Goal: Check status: Check status

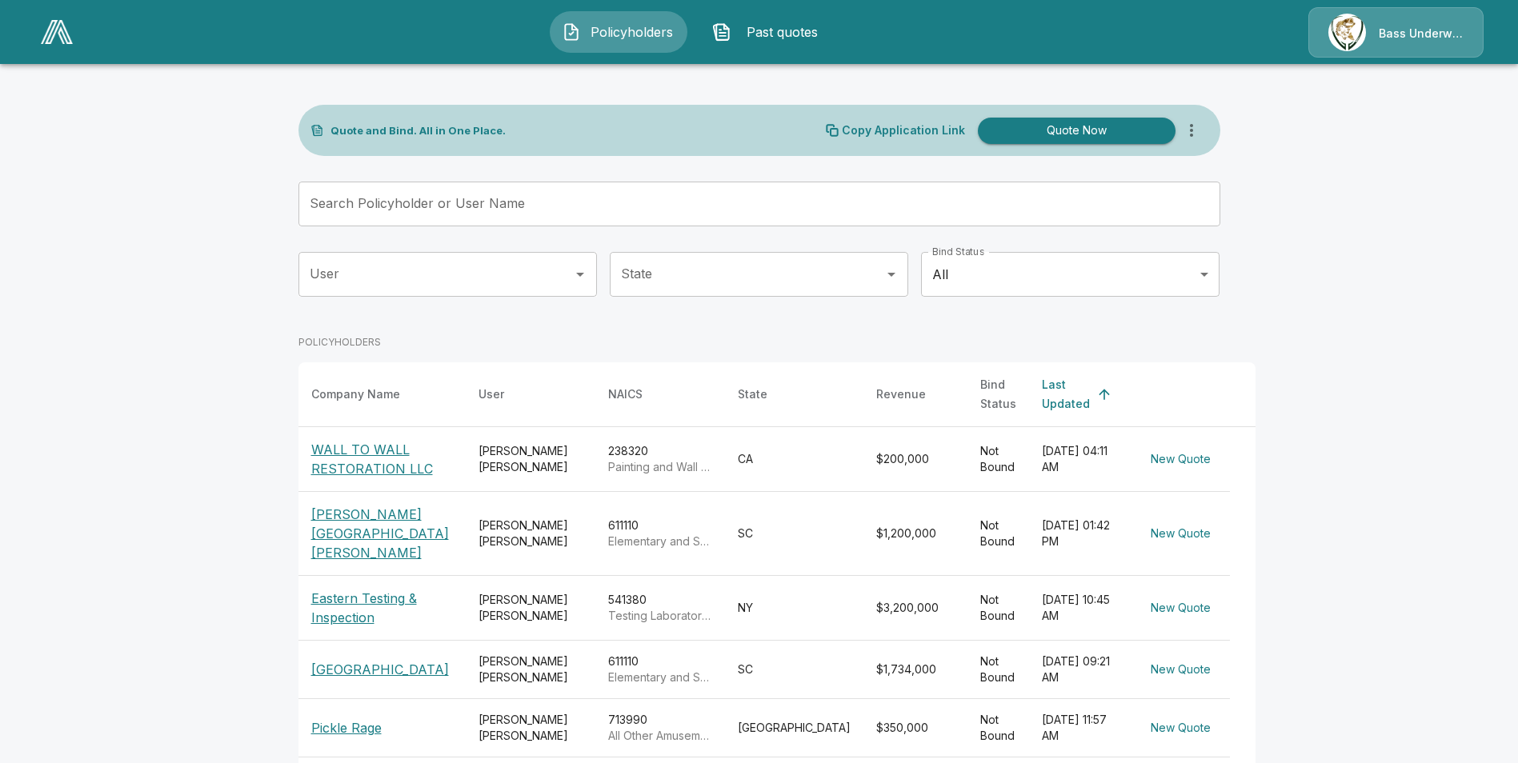
click at [766, 42] on button "Past quotes" at bounding box center [769, 32] width 138 height 42
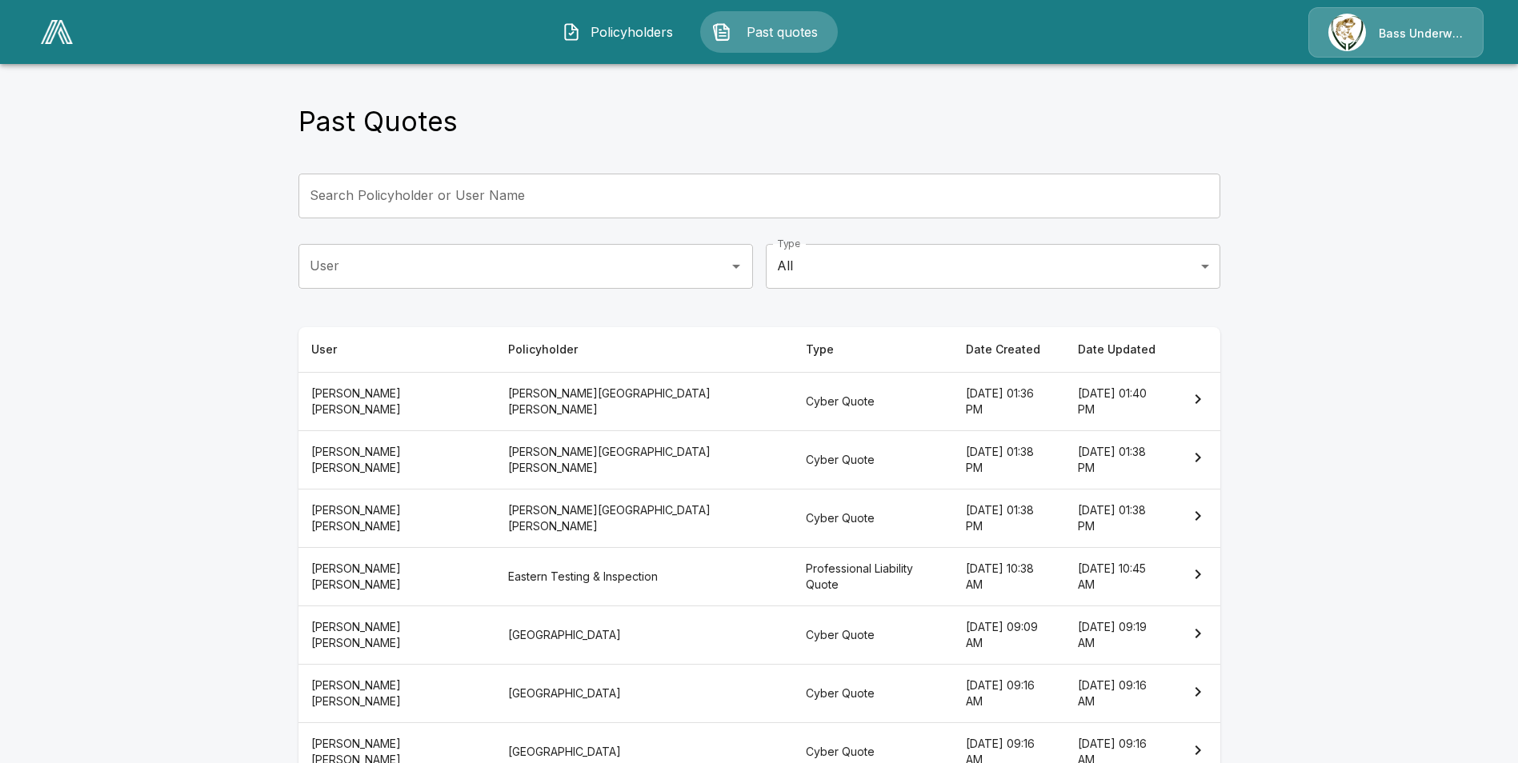
click at [527, 203] on input "Search Policyholder or User Name" at bounding box center [750, 196] width 904 height 45
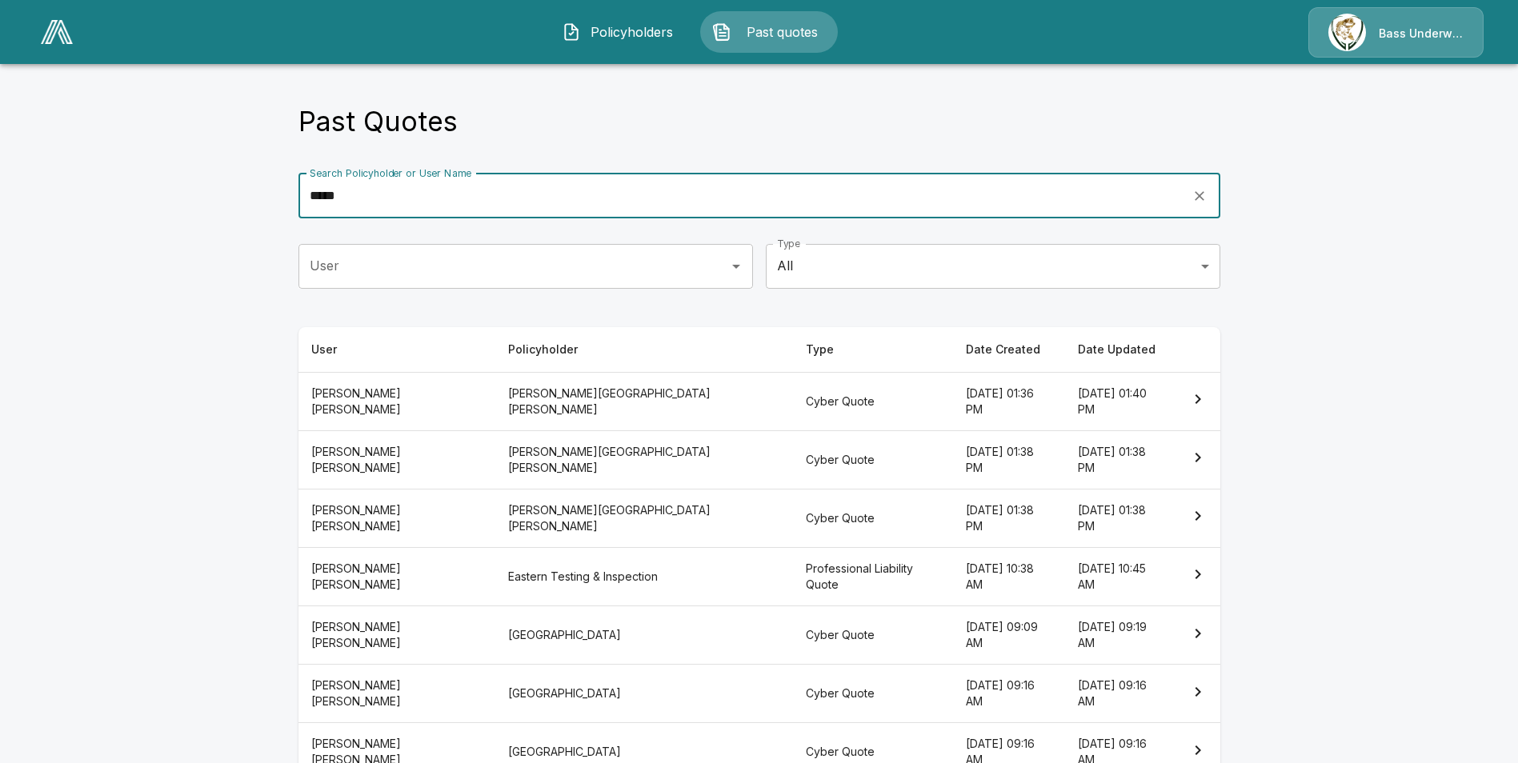
type input "*****"
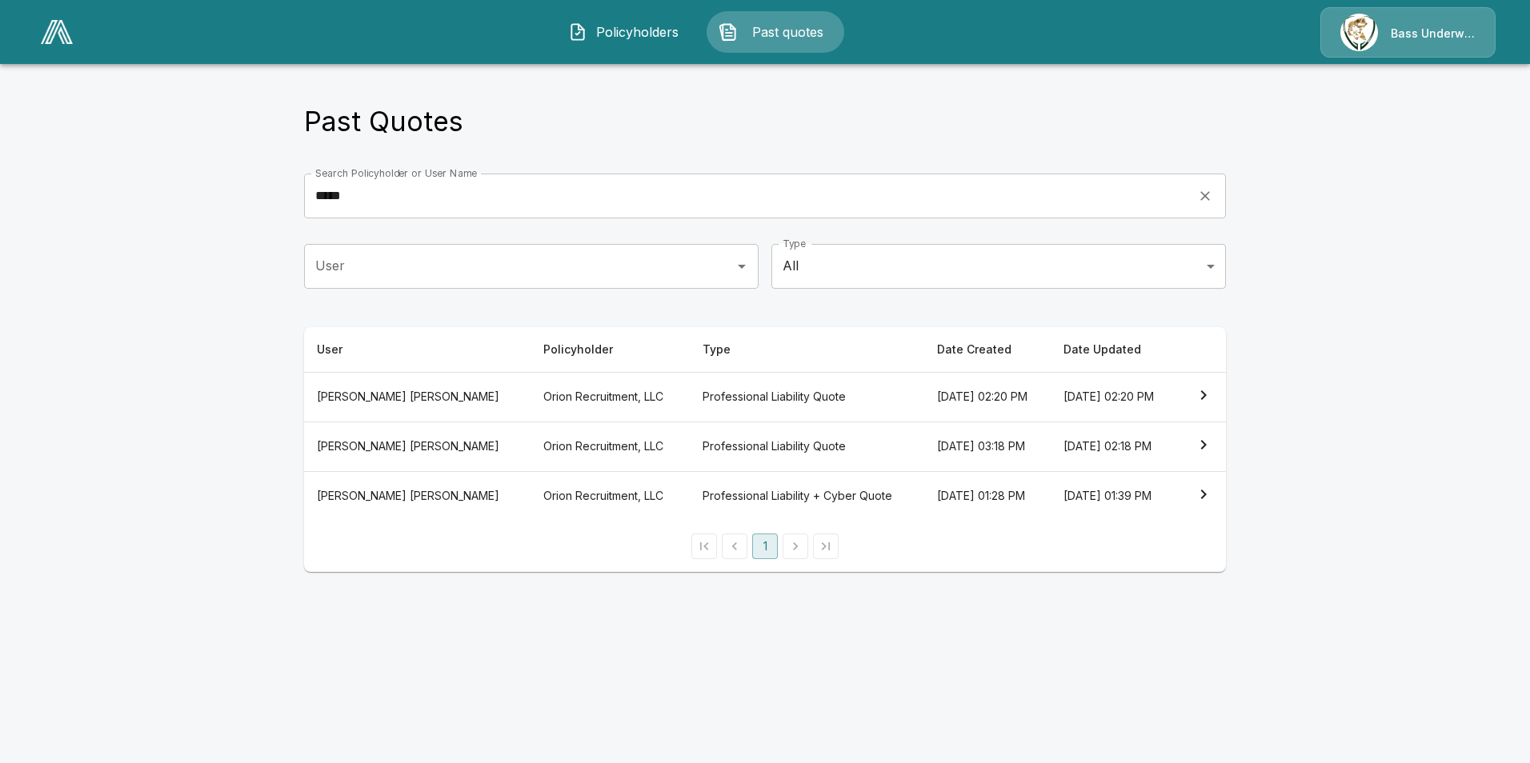
click at [744, 491] on th "Professional Liability + Cyber Quote" at bounding box center [807, 496] width 234 height 50
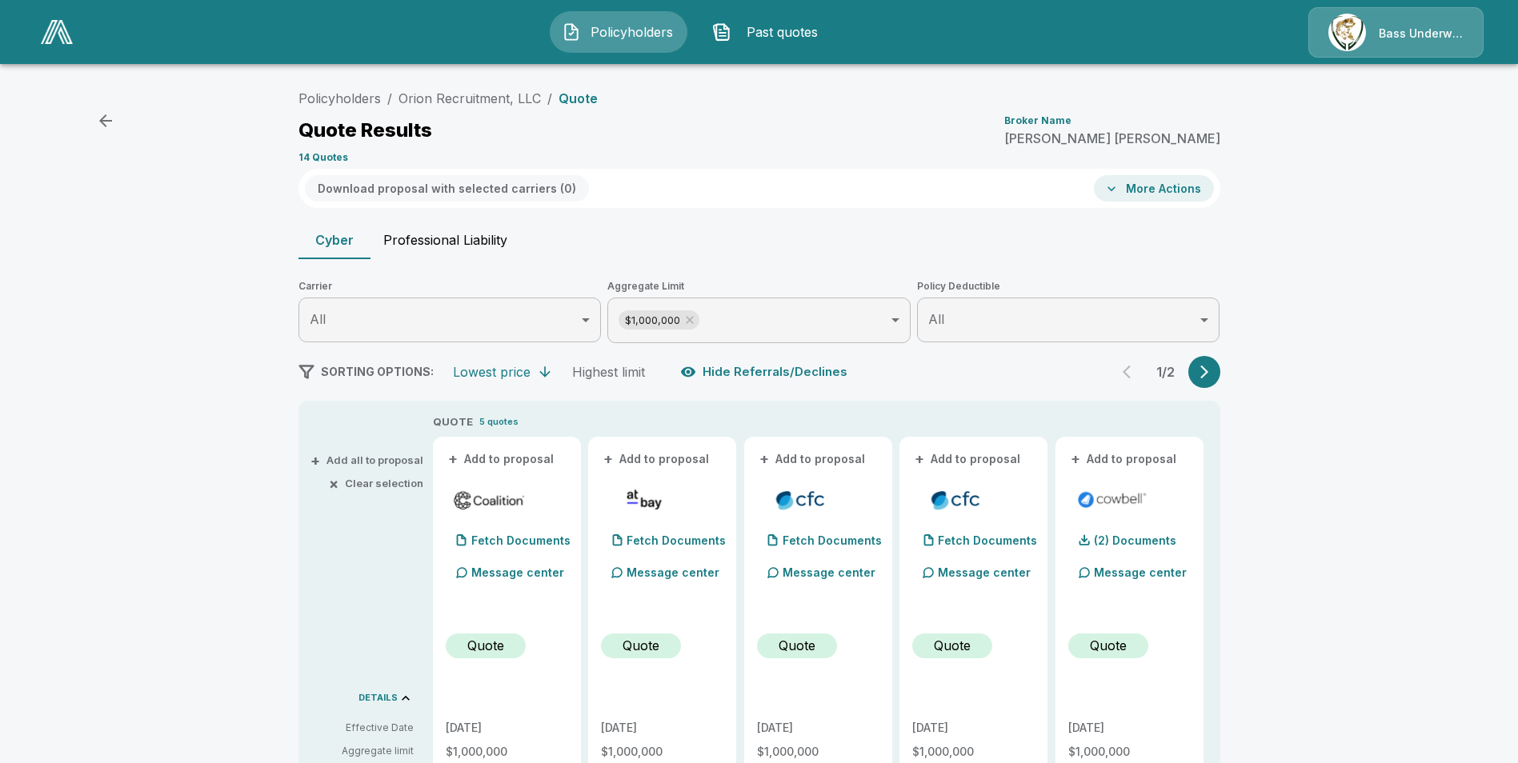
click at [491, 238] on button "Professional Liability" at bounding box center [446, 240] width 150 height 38
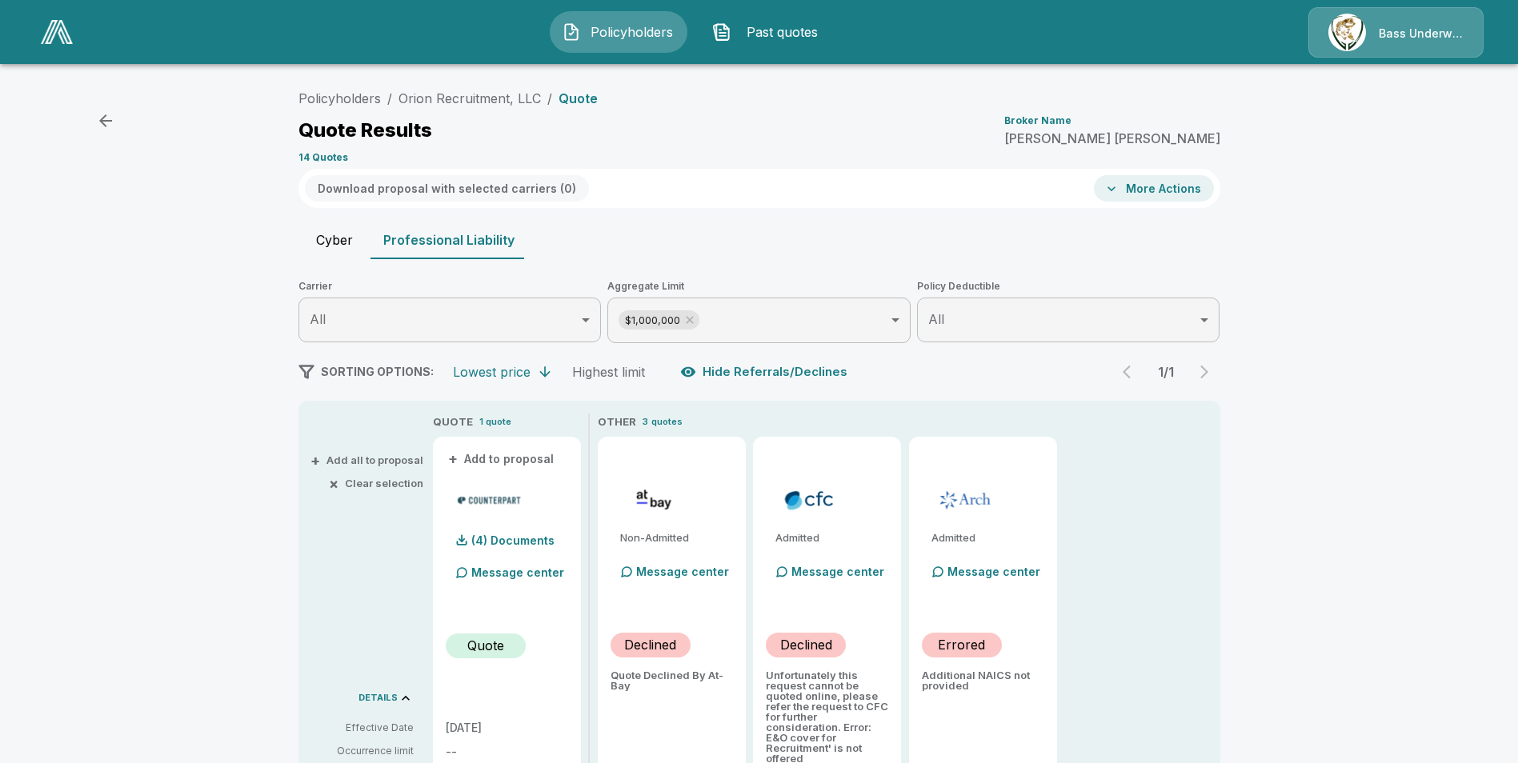
click at [310, 234] on button "Cyber" at bounding box center [334, 240] width 72 height 38
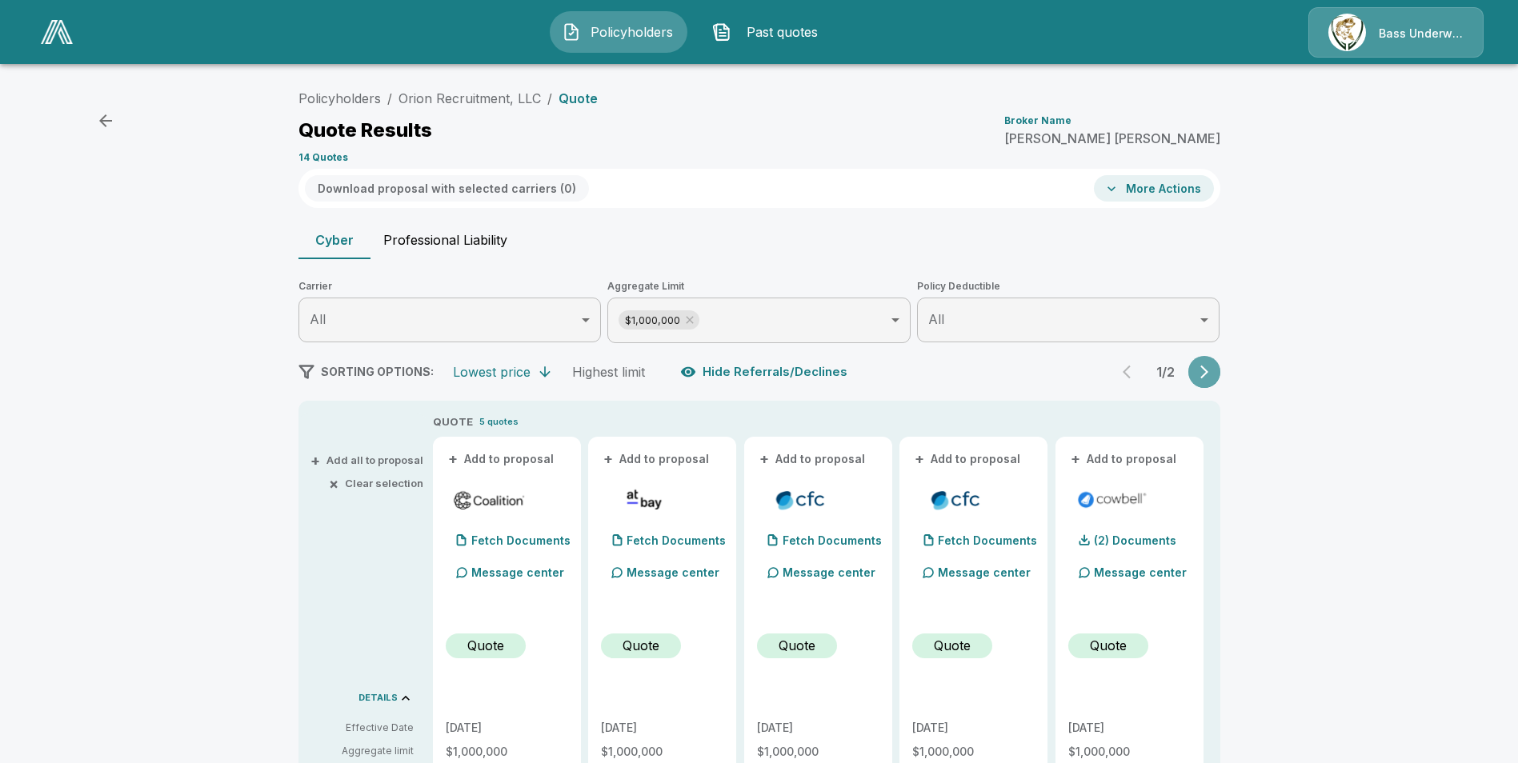
click at [1208, 378] on icon "button" at bounding box center [1204, 372] width 16 height 16
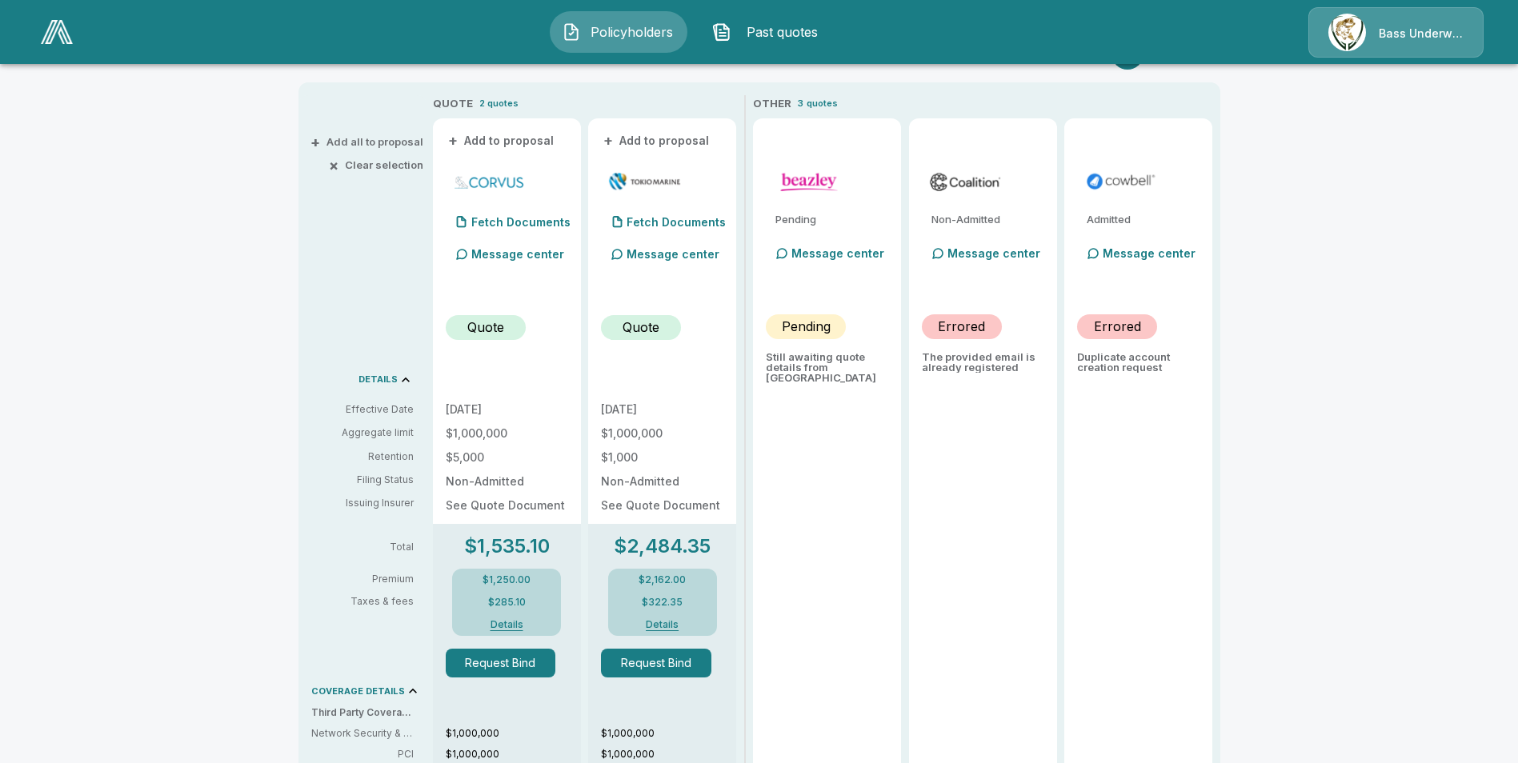
scroll to position [320, 0]
click at [855, 260] on div "Message center" at bounding box center [831, 252] width 113 height 32
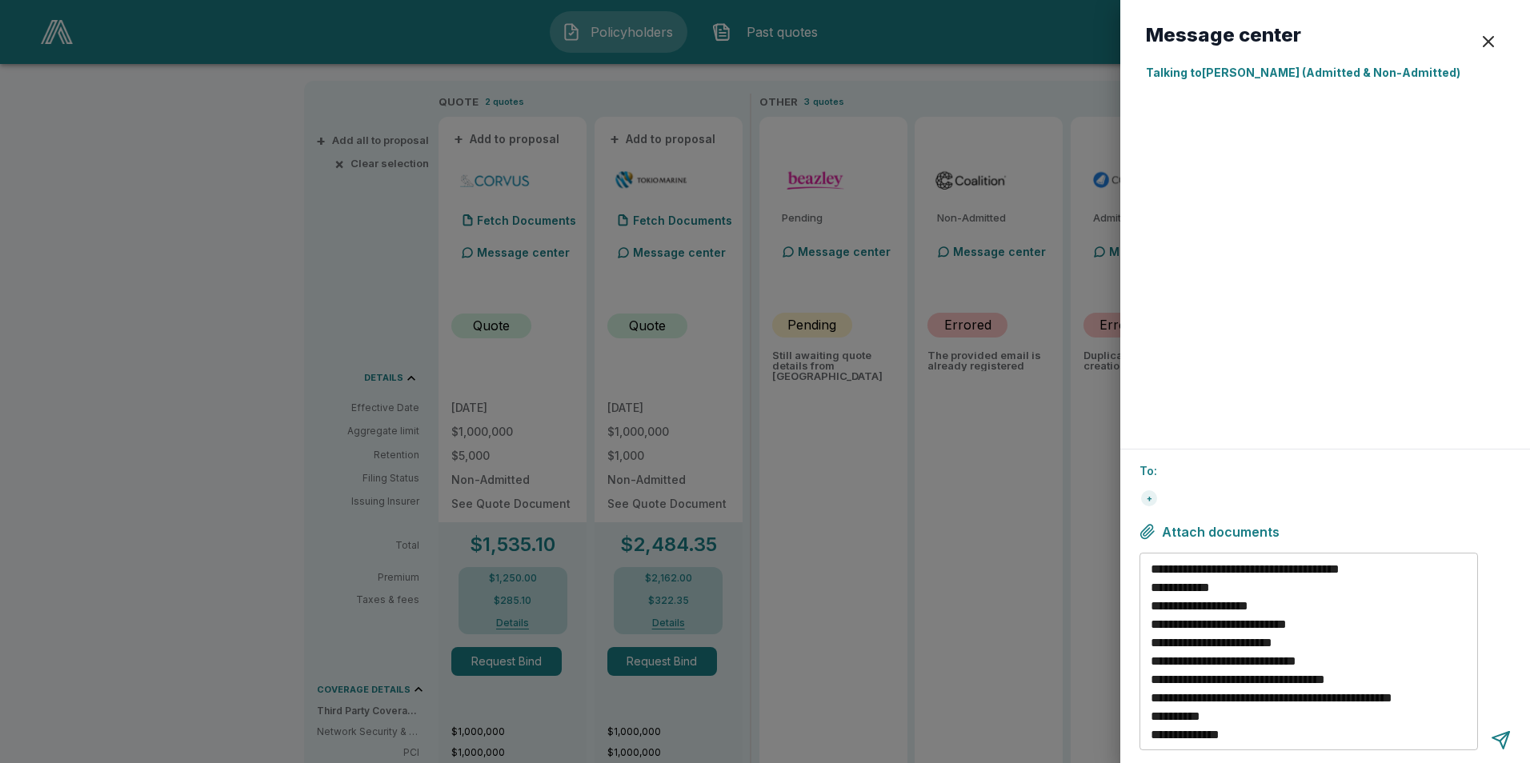
click at [1497, 36] on div "button" at bounding box center [1488, 41] width 19 height 19
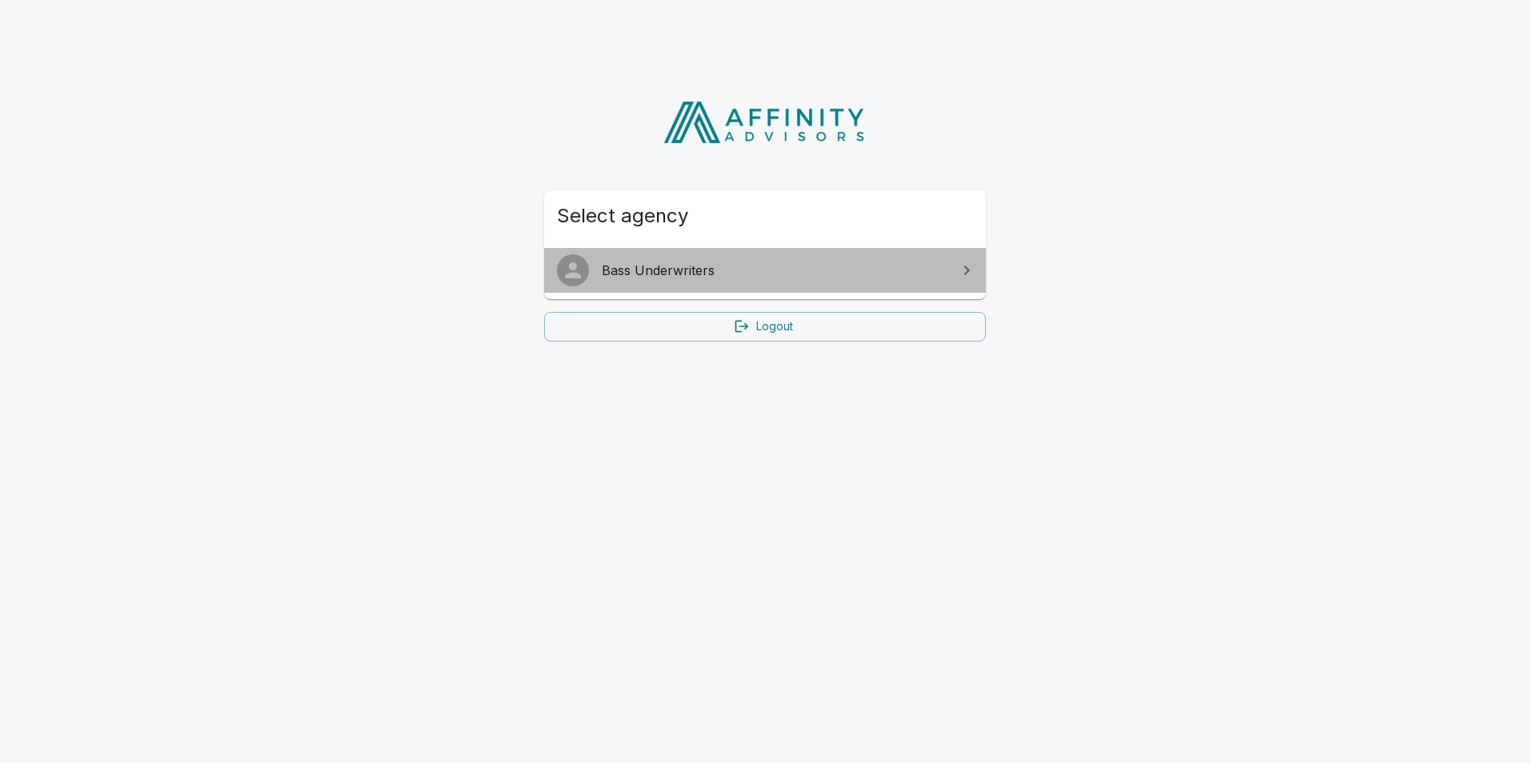
click at [746, 264] on span "Bass Underwriters" at bounding box center [775, 270] width 346 height 19
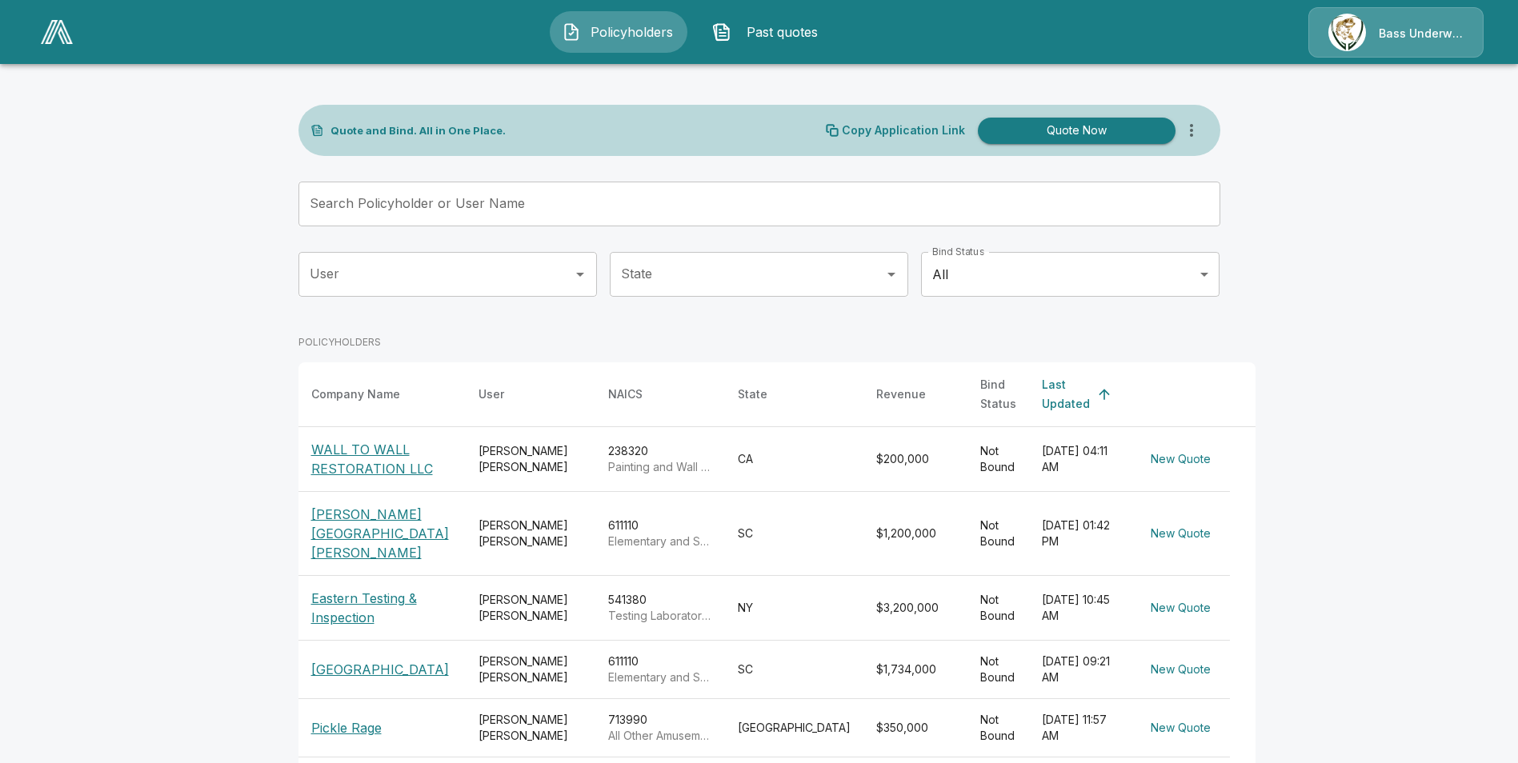
click at [562, 218] on input "Search Policyholder or User Name" at bounding box center [750, 204] width 904 height 45
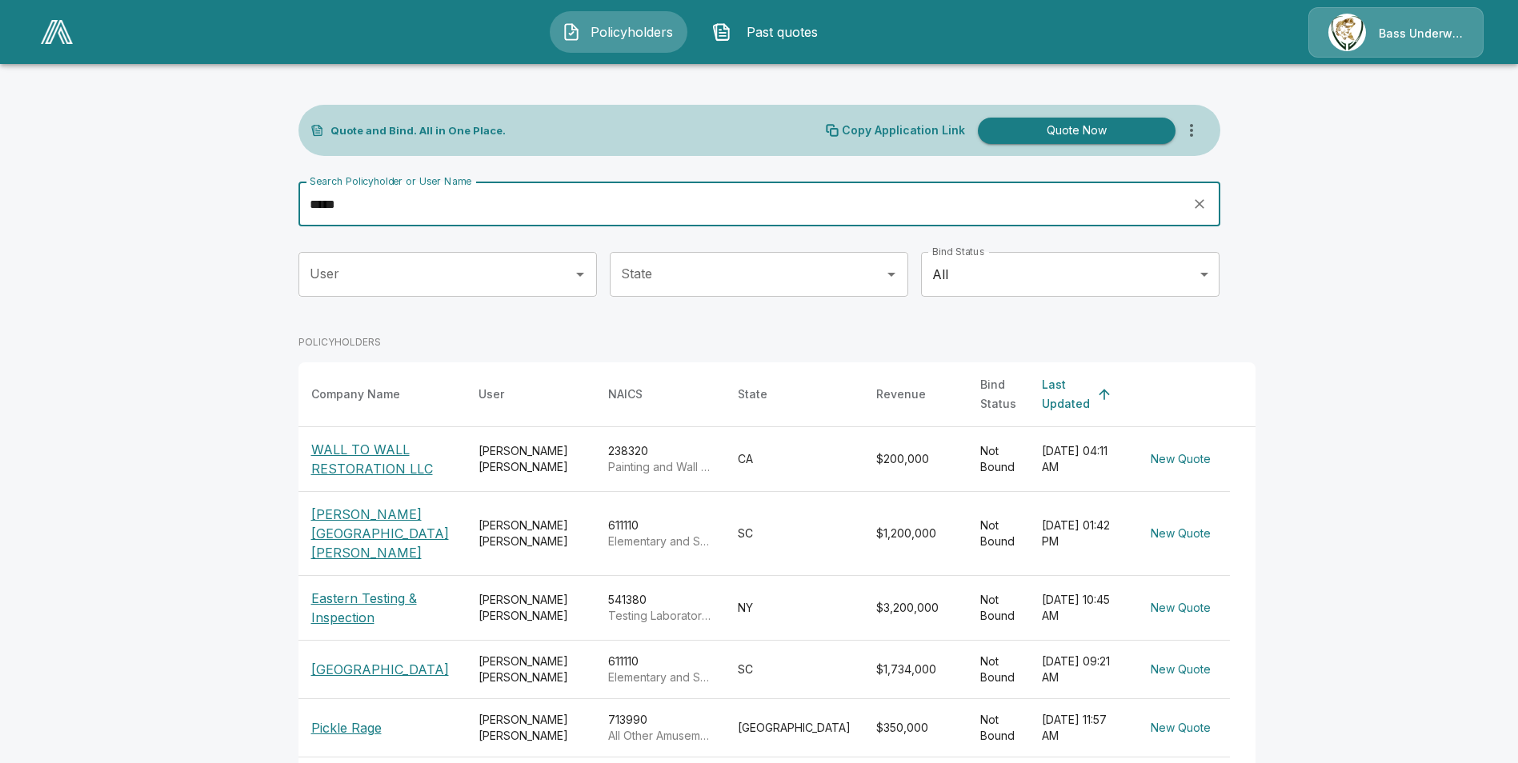
type input "*****"
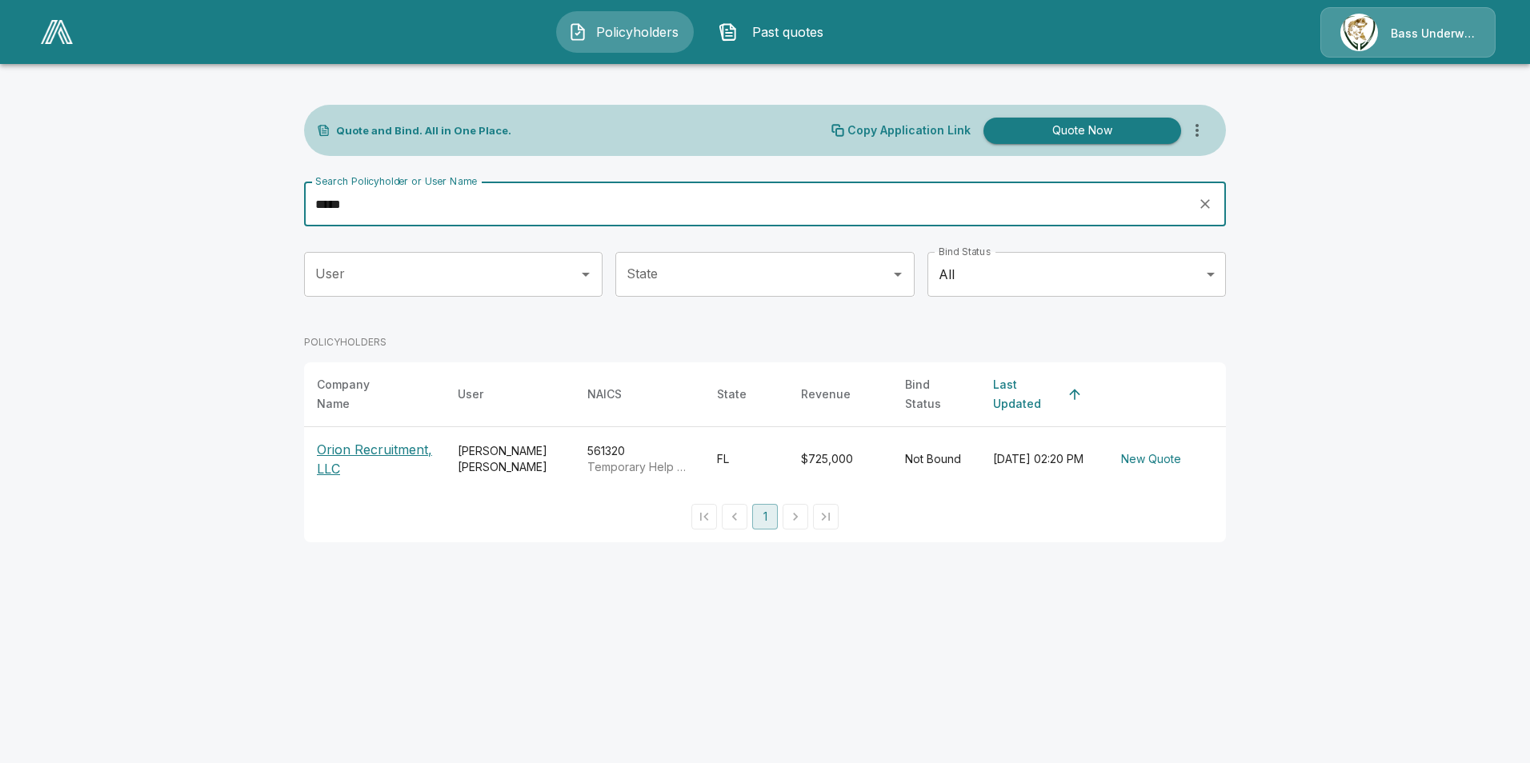
click at [353, 444] on p "Orion Recruitment, LLC" at bounding box center [374, 459] width 115 height 38
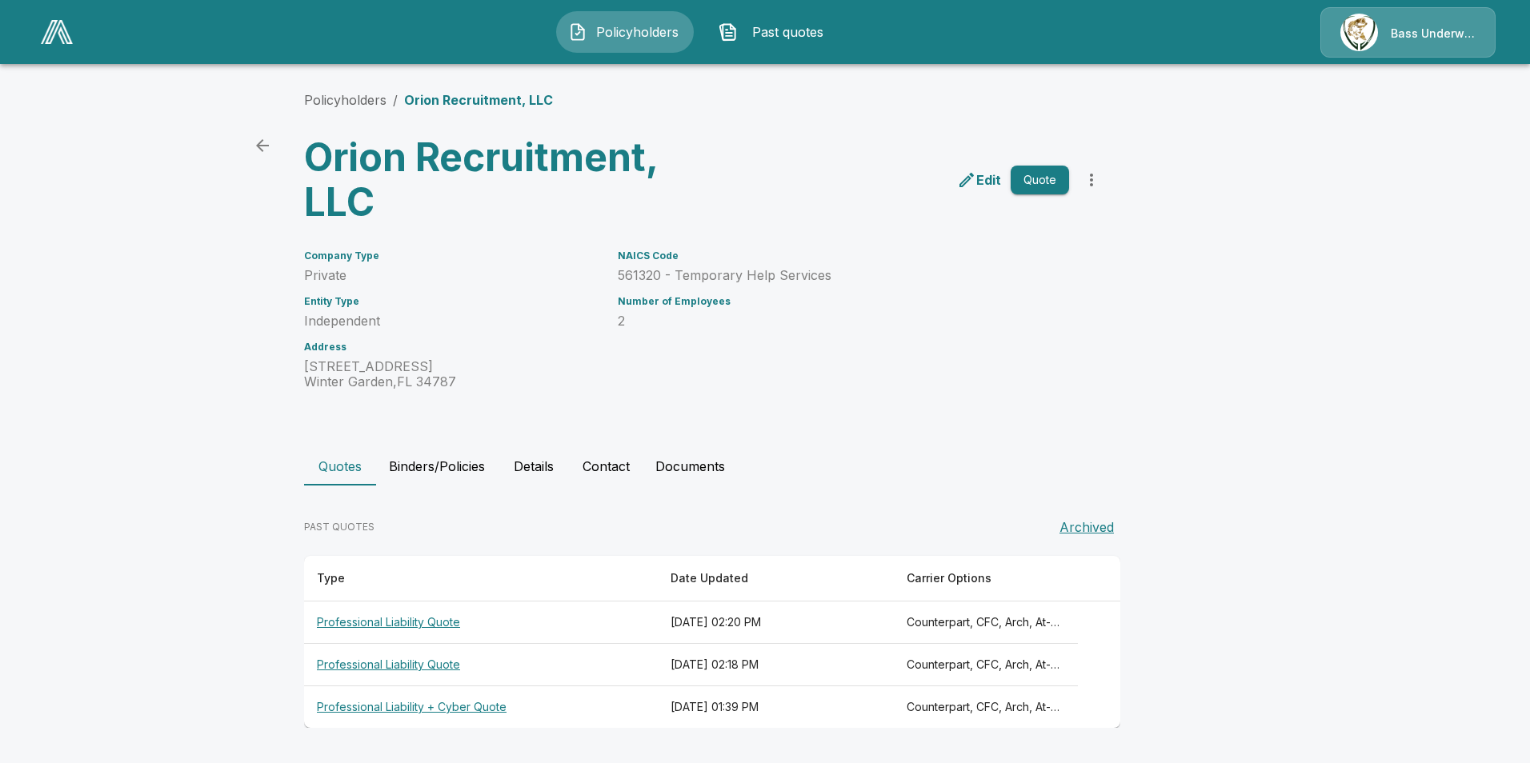
click at [452, 703] on th "Professional Liability + Cyber Quote" at bounding box center [481, 708] width 354 height 42
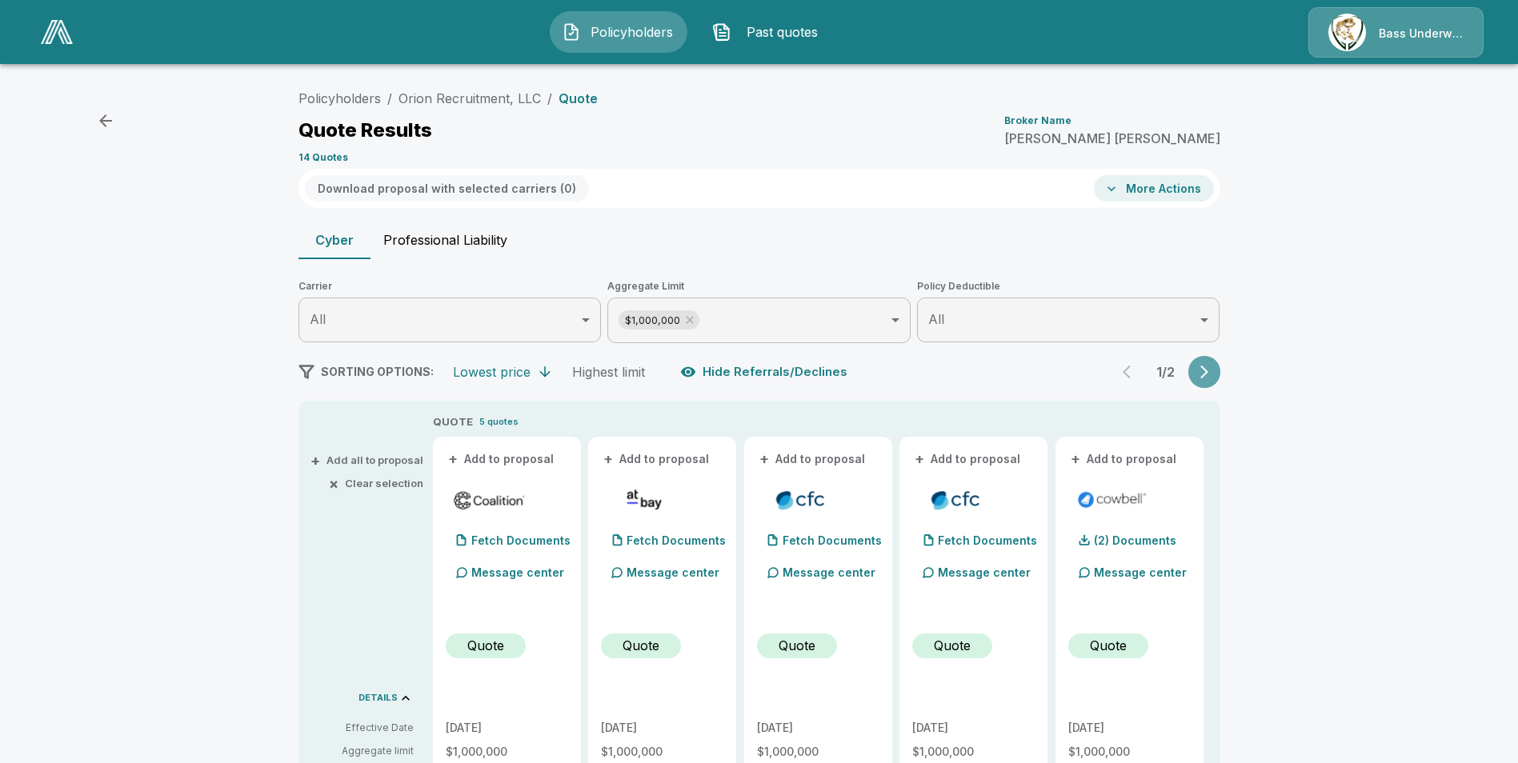
click at [1204, 375] on icon "button" at bounding box center [1204, 372] width 16 height 16
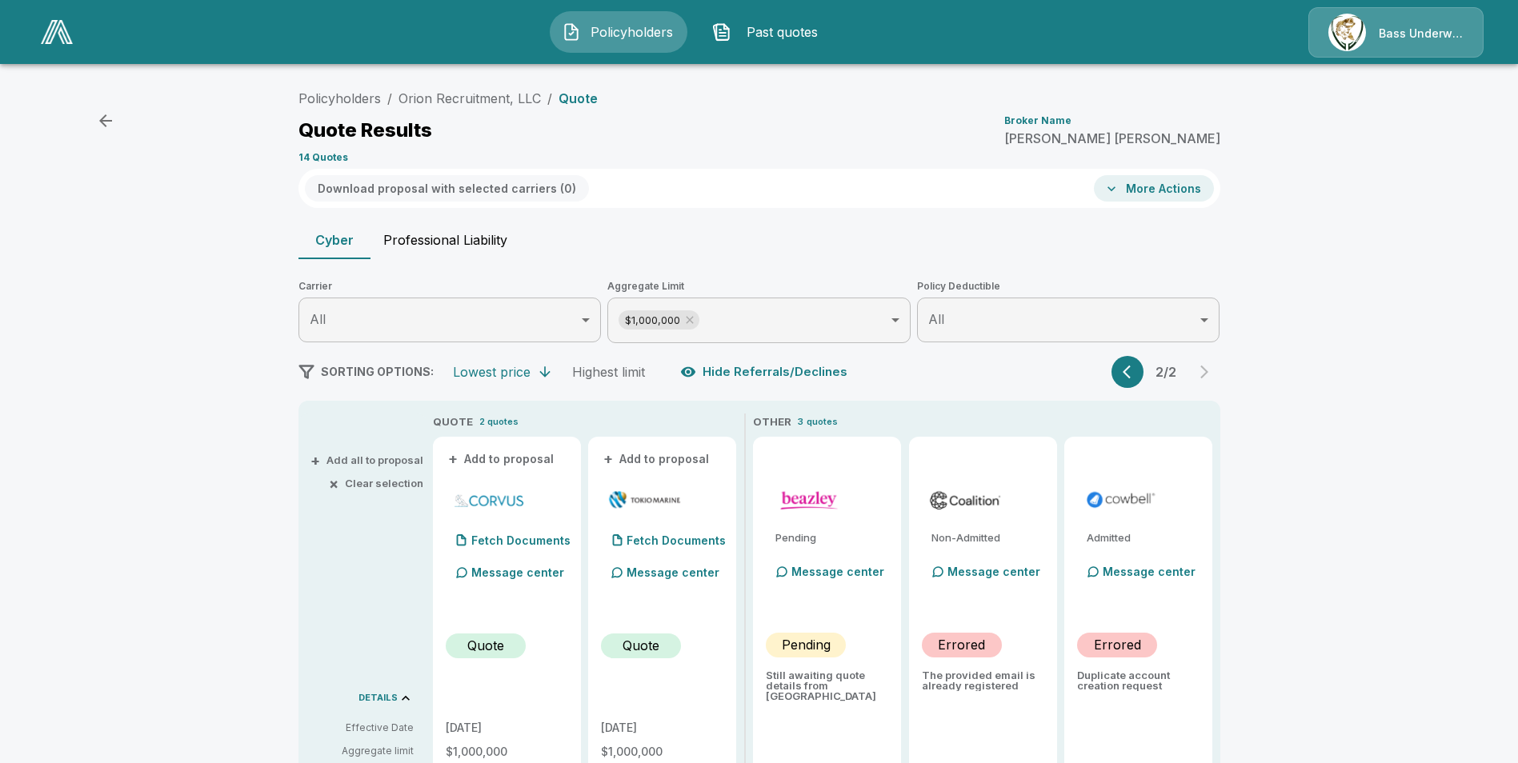
click at [807, 505] on img at bounding box center [809, 500] width 74 height 24
click at [817, 564] on p "Message center" at bounding box center [837, 571] width 93 height 17
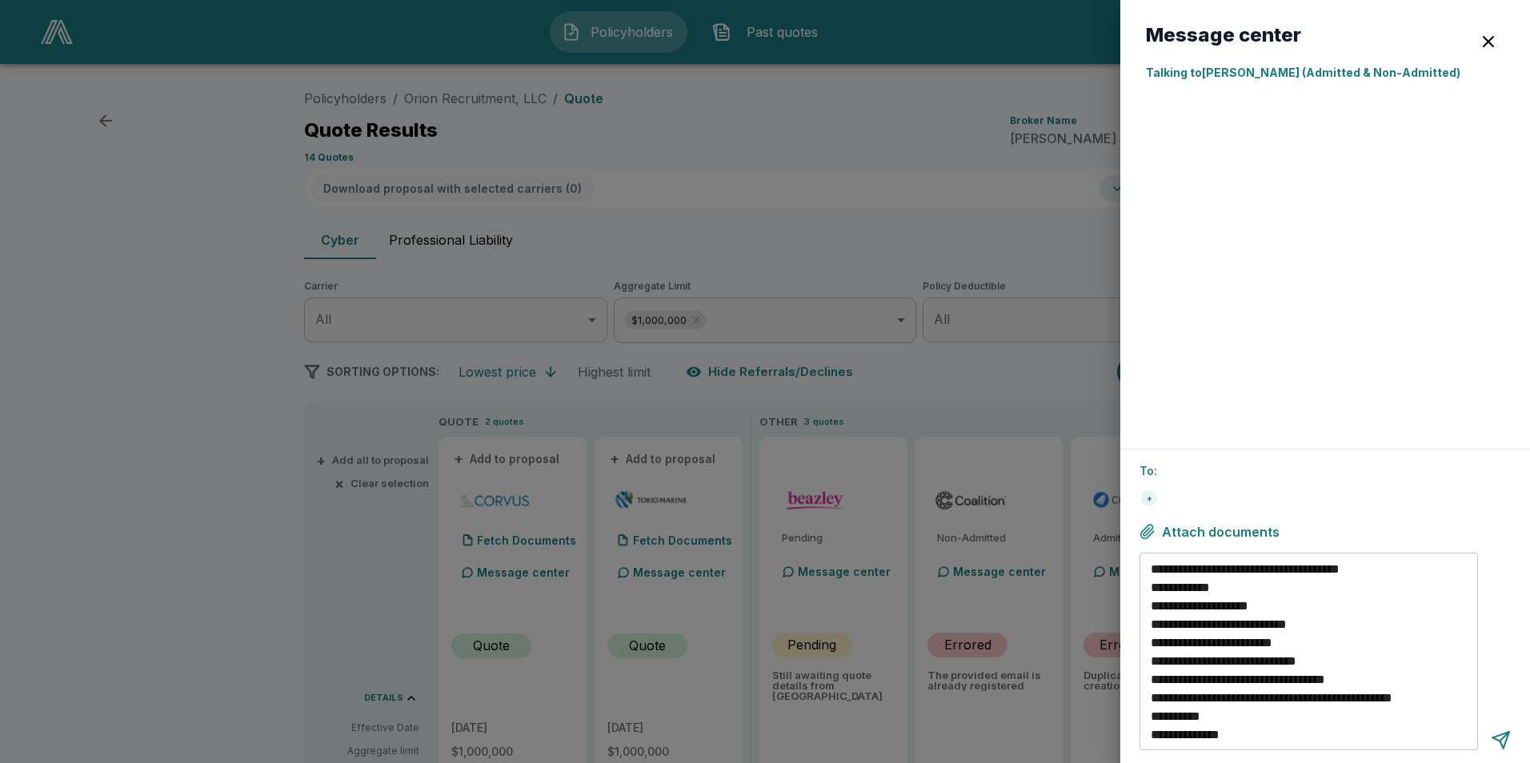
click at [1266, 72] on p "Talking to [PERSON_NAME] (Admitted & Non-Admitted)" at bounding box center [1325, 72] width 359 height 17
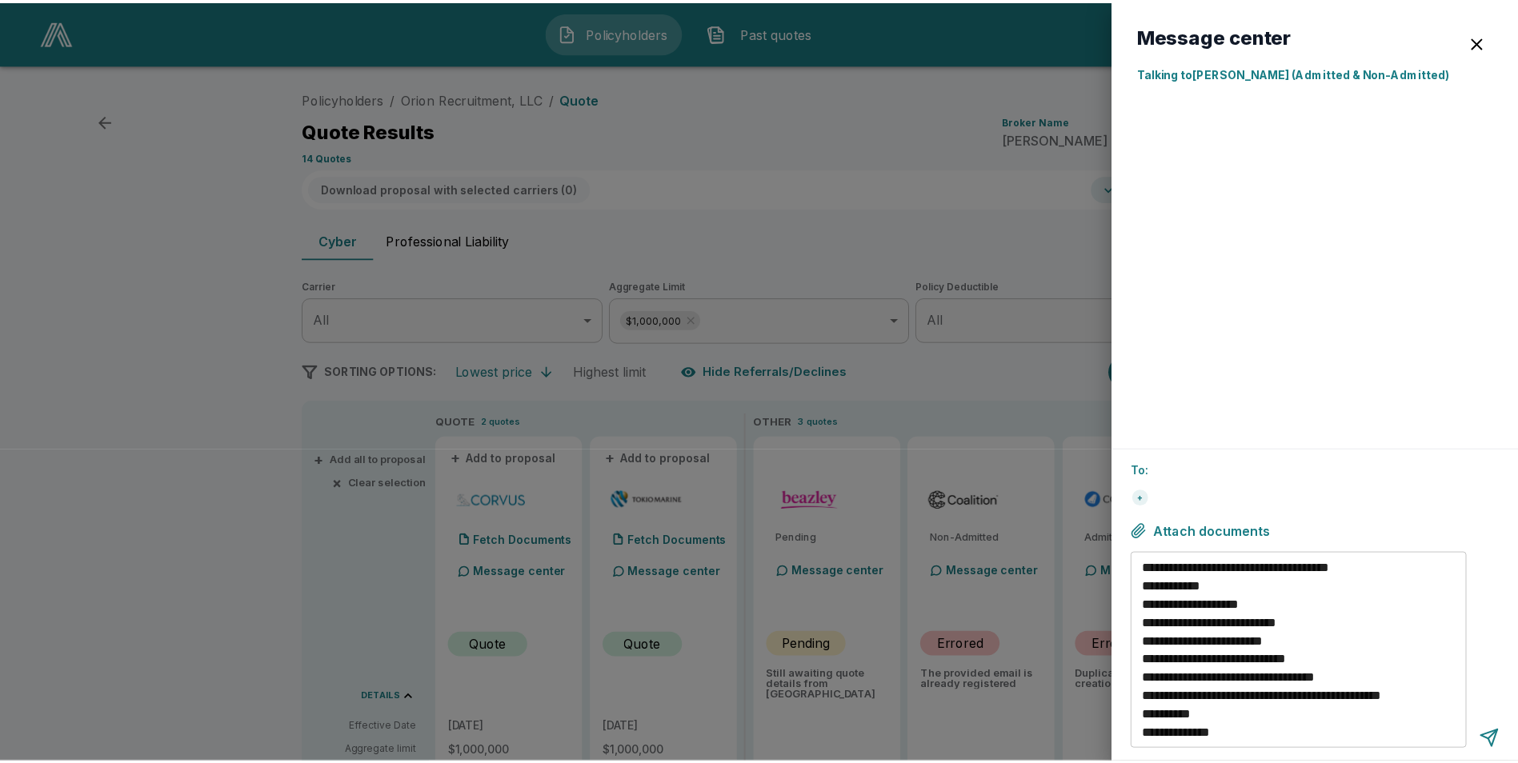
scroll to position [18, 0]
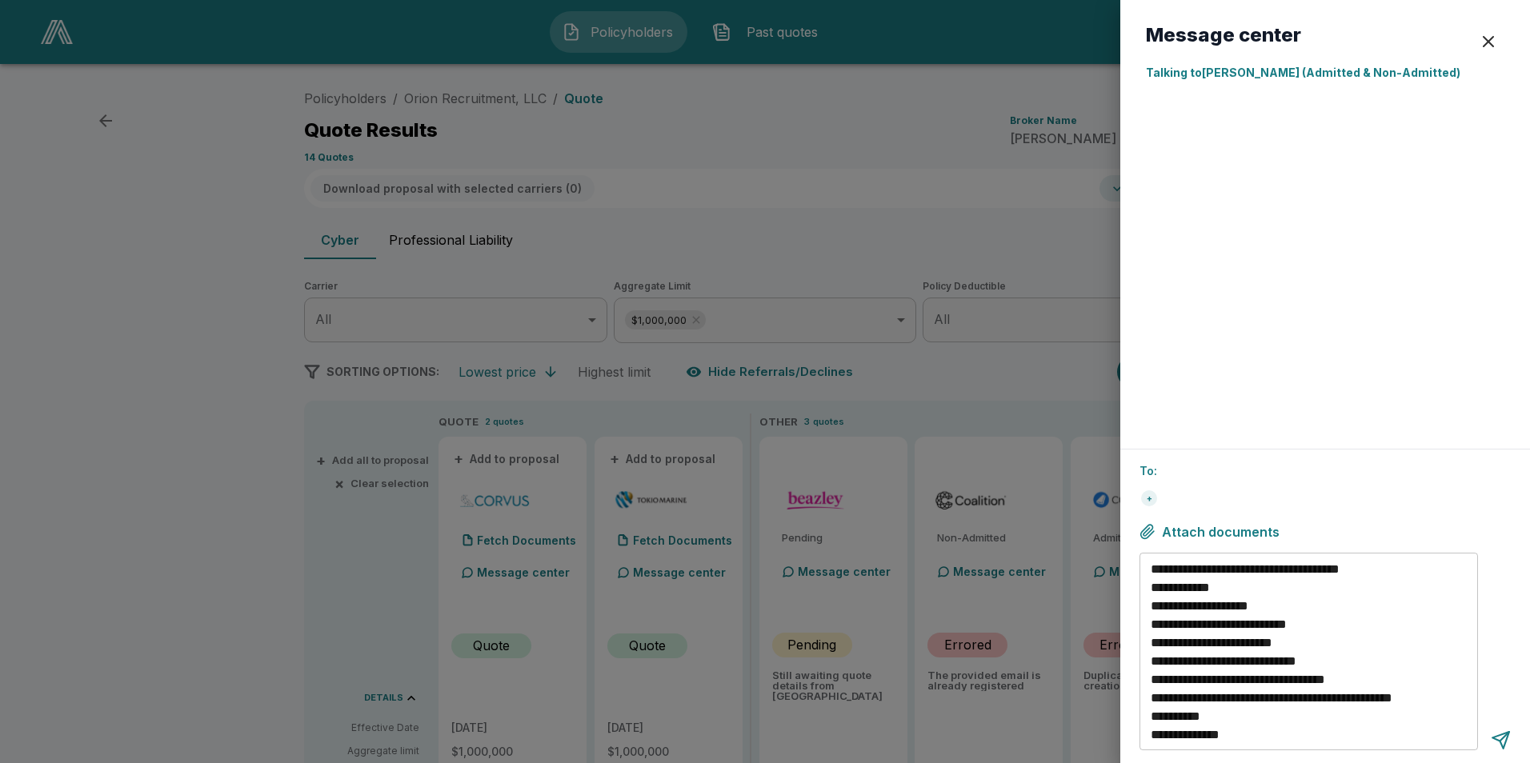
click at [1493, 48] on div "button" at bounding box center [1488, 41] width 19 height 19
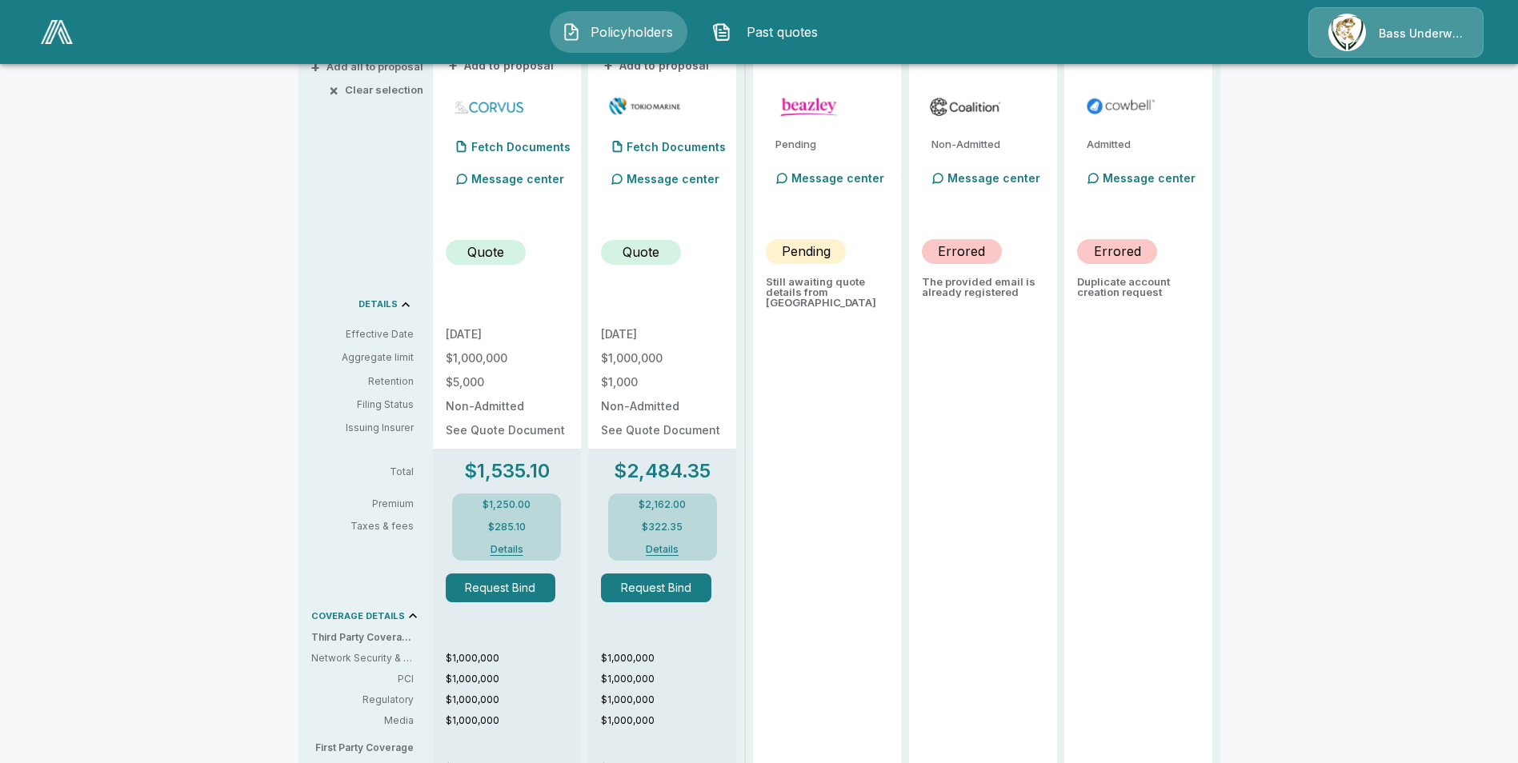
scroll to position [0, 0]
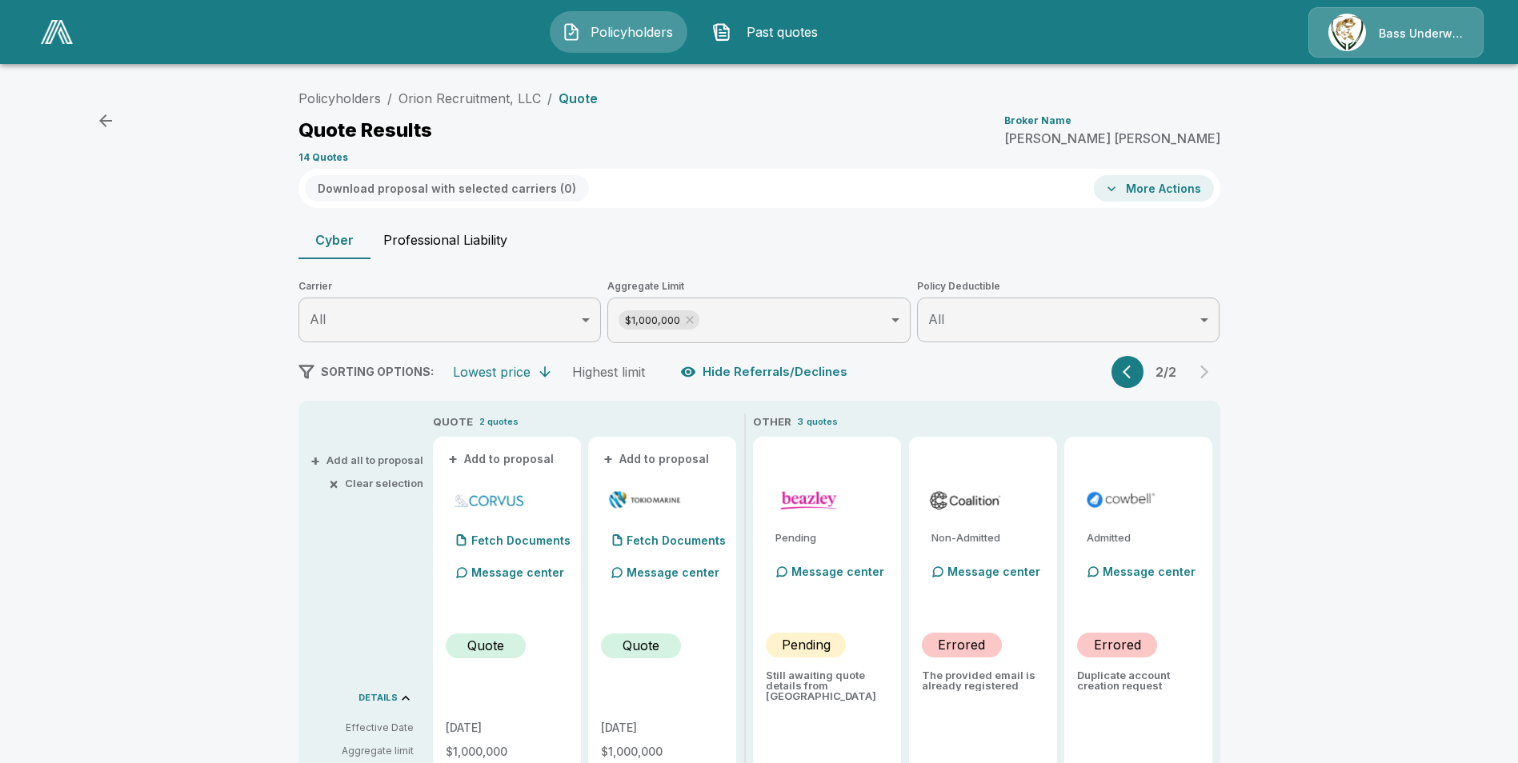
click at [486, 254] on button "Professional Liability" at bounding box center [446, 240] width 150 height 38
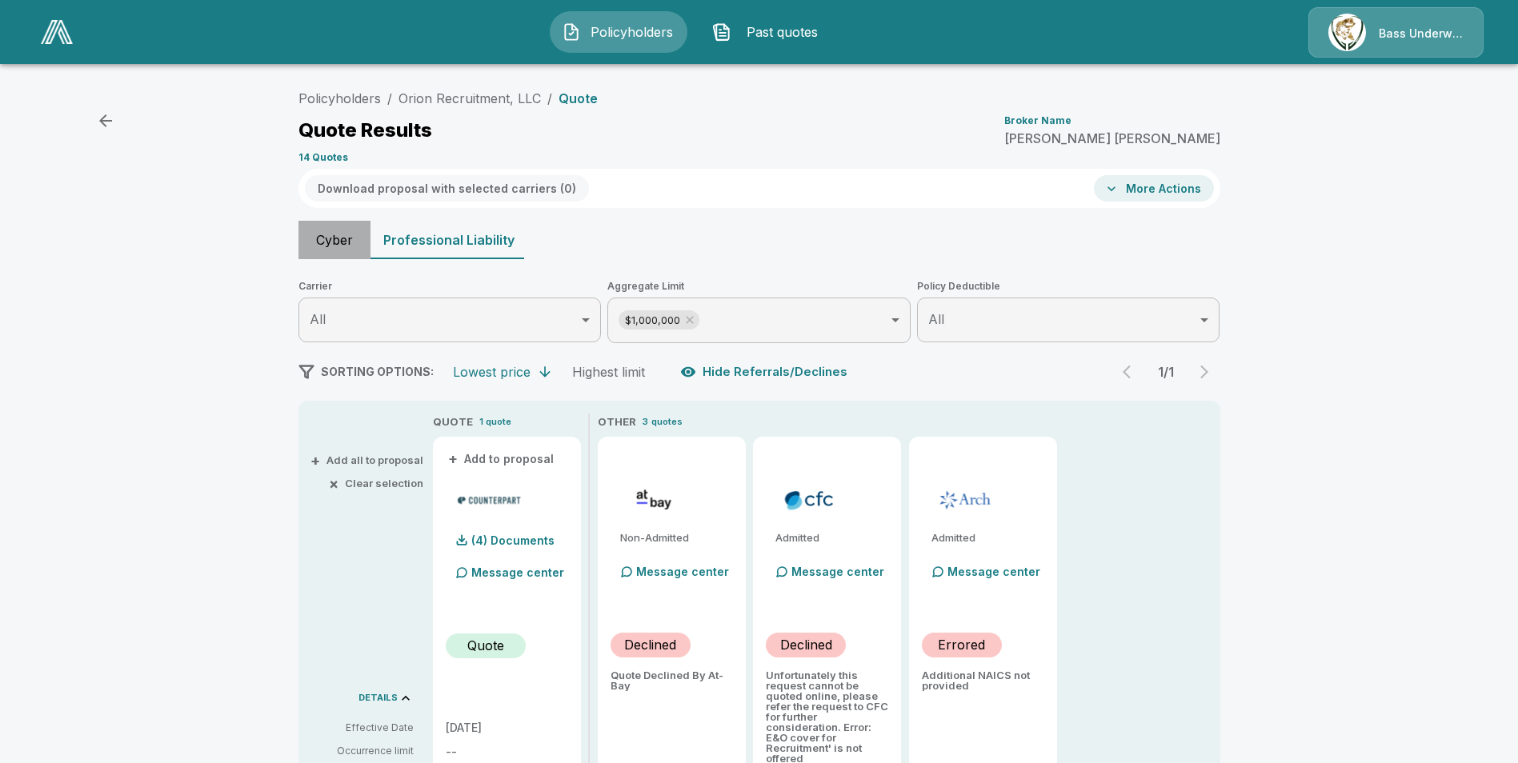
click at [334, 258] on button "Cyber" at bounding box center [334, 240] width 72 height 38
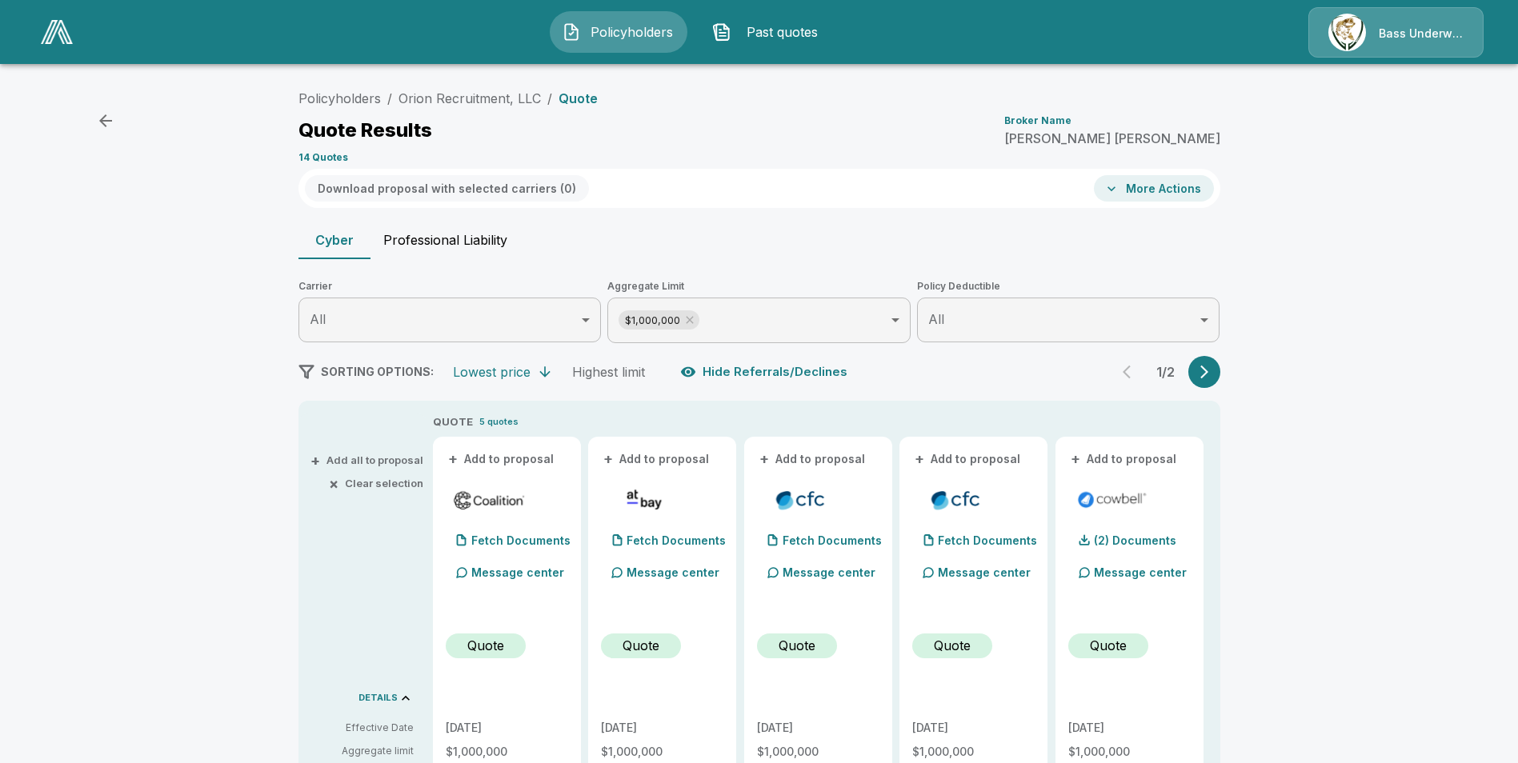
click at [1120, 191] on icon "button" at bounding box center [1112, 189] width 16 height 16
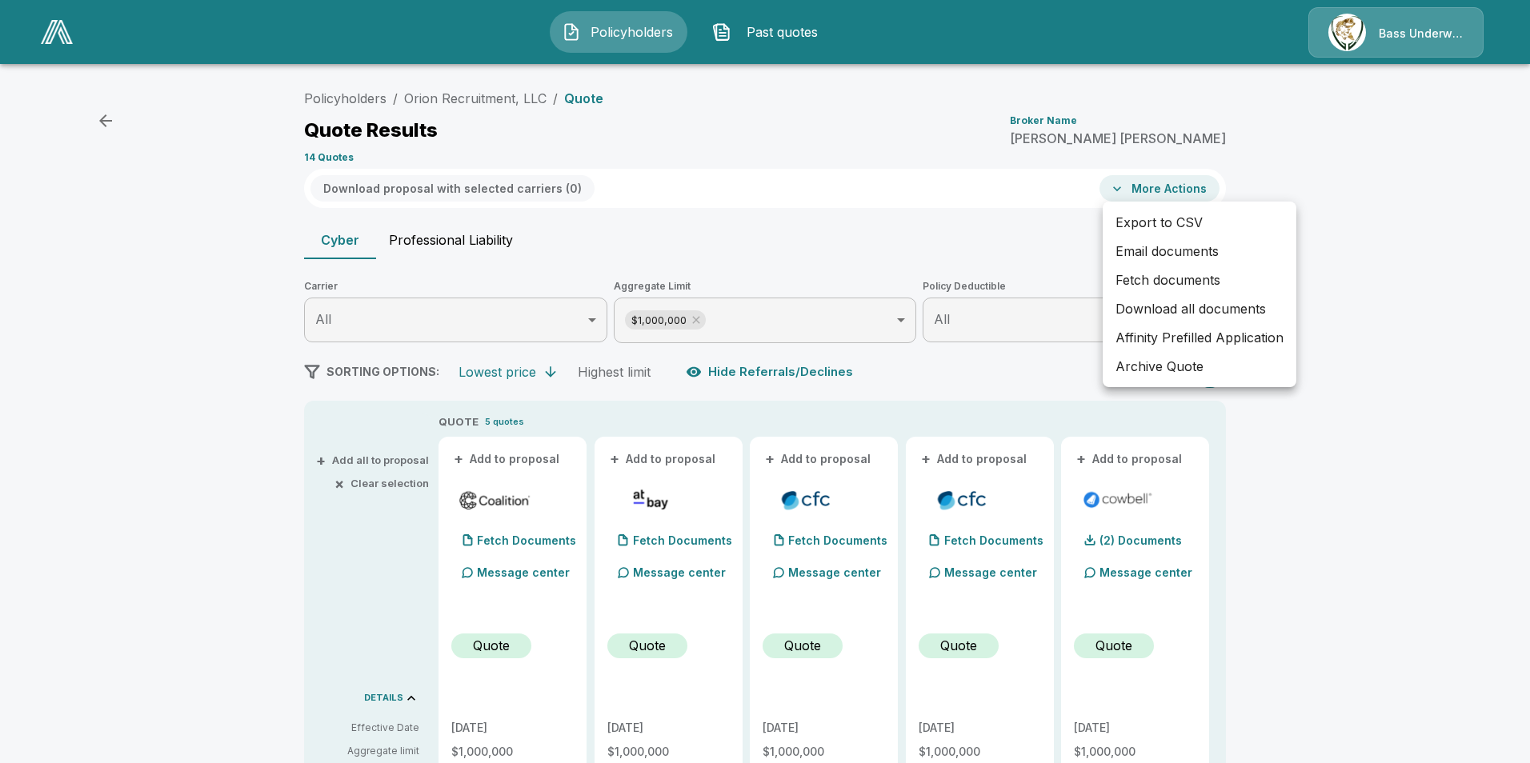
click at [896, 225] on div at bounding box center [765, 381] width 1530 height 763
